Goal: Task Accomplishment & Management: Use online tool/utility

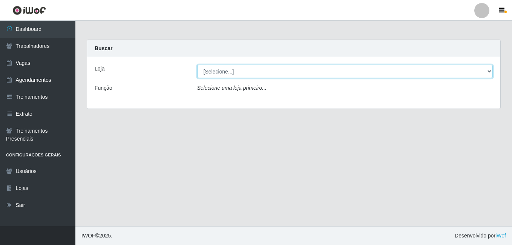
click at [249, 75] on select "[Selecione...] [PERSON_NAME]" at bounding box center [345, 71] width 296 height 13
select select "230"
click at [197, 65] on select "[Selecione...] [PERSON_NAME]" at bounding box center [345, 71] width 296 height 13
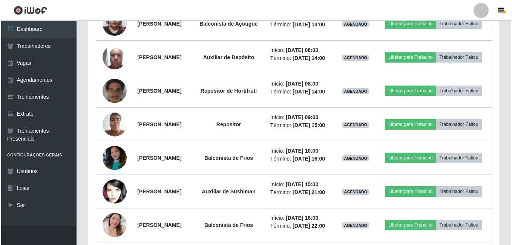
scroll to position [216, 0]
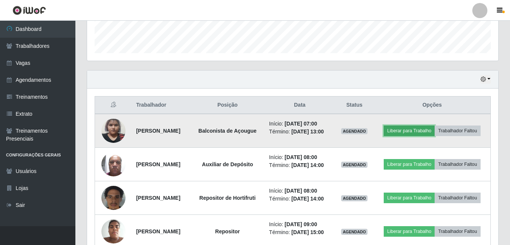
click at [428, 127] on button "Liberar para Trabalho" at bounding box center [409, 131] width 51 height 11
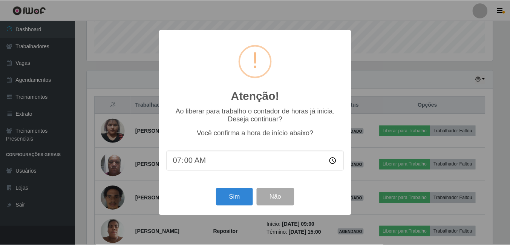
scroll to position [156, 408]
click at [247, 201] on button "Sim" at bounding box center [235, 197] width 37 height 18
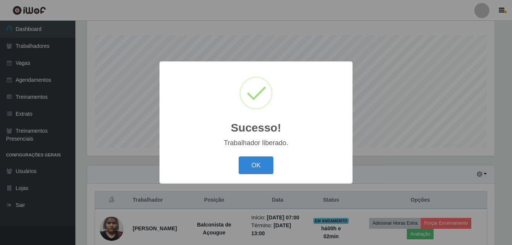
click at [239, 156] on button "OK" at bounding box center [256, 165] width 35 height 18
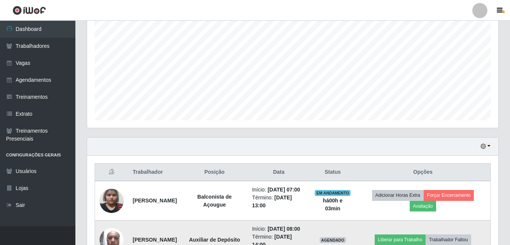
scroll to position [197, 0]
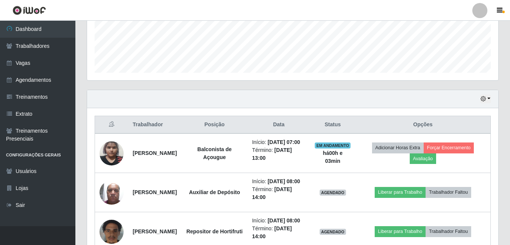
drag, startPoint x: 264, startPoint y: 100, endPoint x: 274, endPoint y: 107, distance: 12.6
click at [264, 100] on div "Hoje 1 dia 3 dias 1 Semana Não encerrados" at bounding box center [292, 99] width 411 height 18
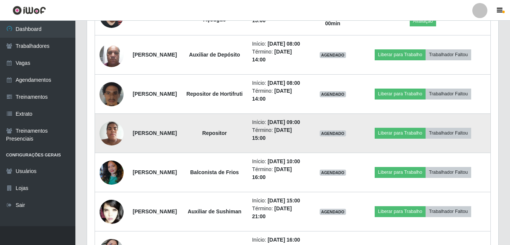
scroll to position [348, 0]
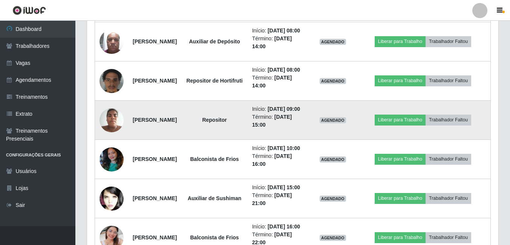
click at [107, 136] on img at bounding box center [112, 120] width 24 height 32
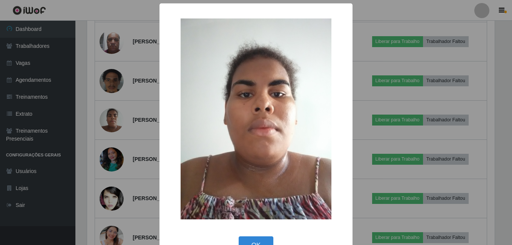
click at [96, 161] on div "× OK Cancel" at bounding box center [256, 122] width 512 height 245
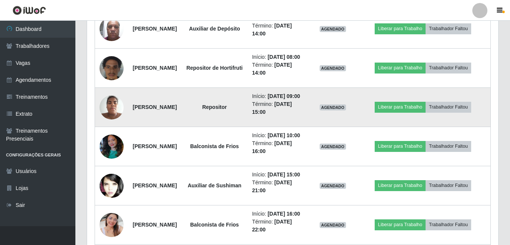
scroll to position [348, 0]
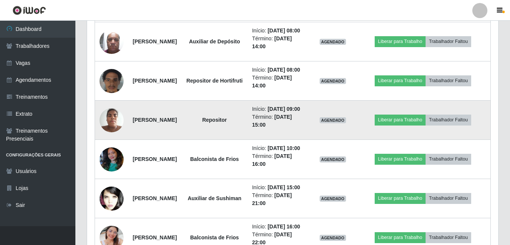
click at [106, 136] on img at bounding box center [112, 120] width 24 height 32
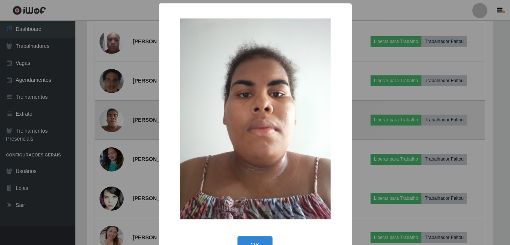
scroll to position [156, 408]
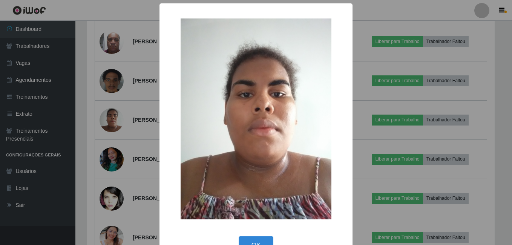
click at [101, 126] on div "× OK Cancel" at bounding box center [256, 122] width 512 height 245
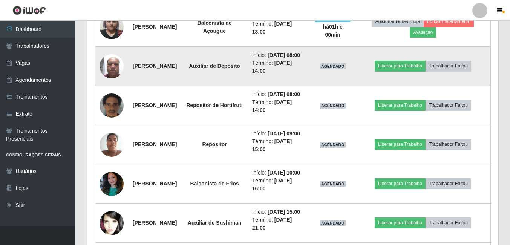
scroll to position [310, 0]
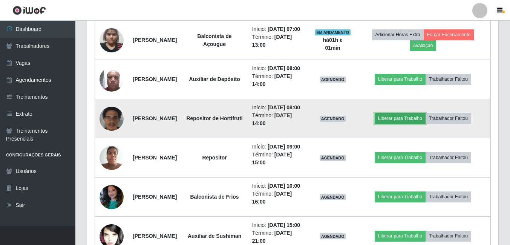
click at [426, 124] on button "Liberar para Trabalho" at bounding box center [400, 118] width 51 height 11
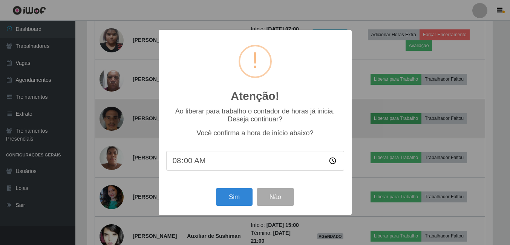
scroll to position [156, 408]
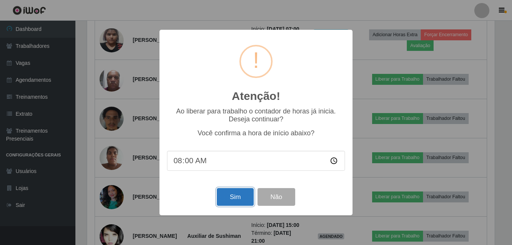
click at [226, 196] on button "Sim" at bounding box center [235, 197] width 37 height 18
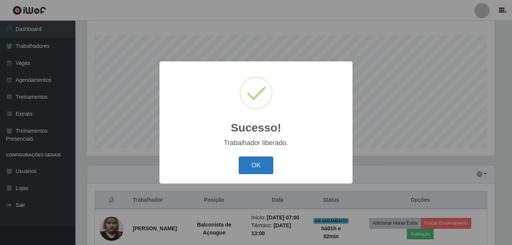
click at [252, 161] on button "OK" at bounding box center [256, 165] width 35 height 18
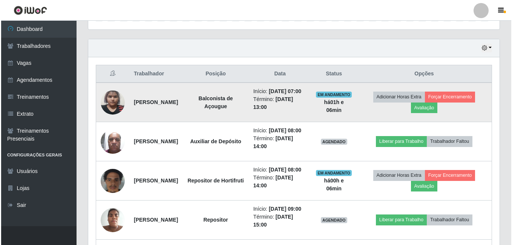
scroll to position [272, 0]
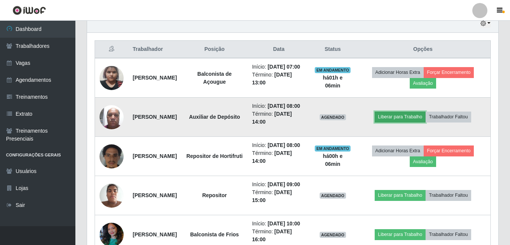
click at [407, 122] on button "Liberar para Trabalho" at bounding box center [400, 117] width 51 height 11
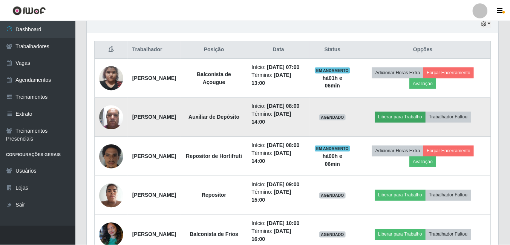
scroll to position [156, 408]
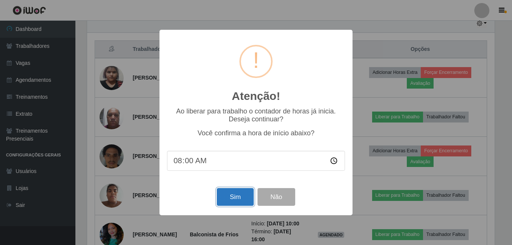
click at [234, 193] on button "Sim" at bounding box center [235, 197] width 37 height 18
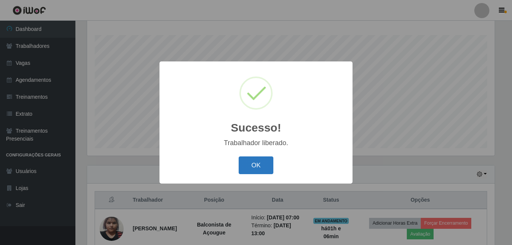
click at [255, 168] on button "OK" at bounding box center [256, 165] width 35 height 18
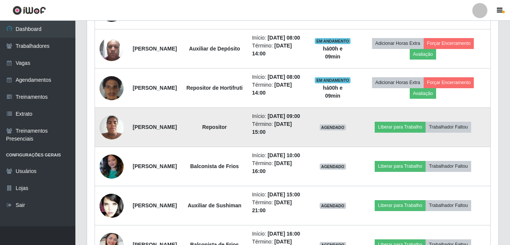
scroll to position [348, 0]
